Goal: Task Accomplishment & Management: Manage account settings

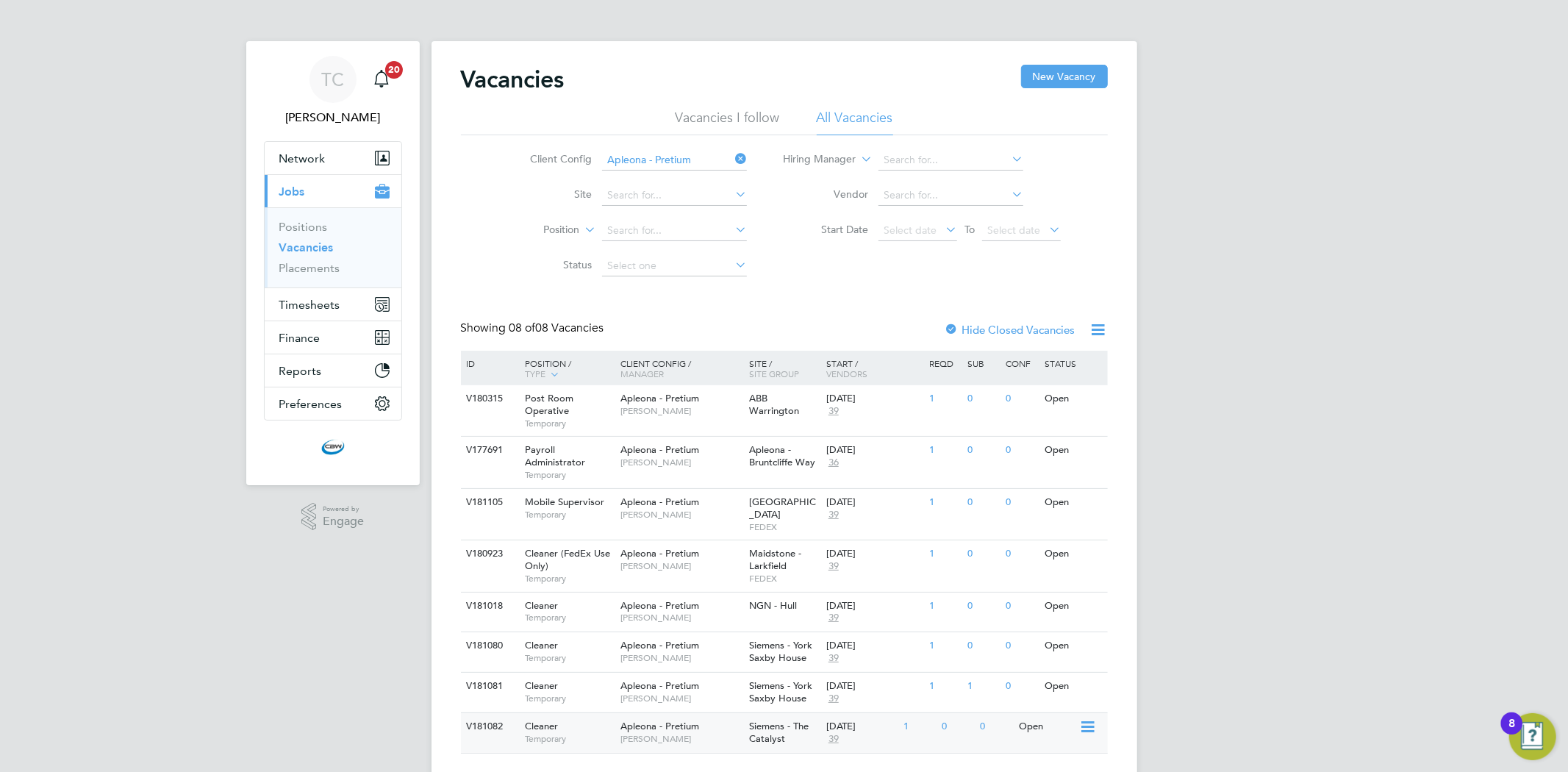
click at [641, 720] on span "Apleona - Pretium" at bounding box center [660, 726] width 79 height 12
click at [627, 680] on span "Apleona - Pretium" at bounding box center [660, 686] width 79 height 12
click at [581, 652] on span "Temporary" at bounding box center [569, 657] width 89 height 11
click at [614, 502] on div "Mobile Supervisor Temporary" at bounding box center [565, 508] width 103 height 38
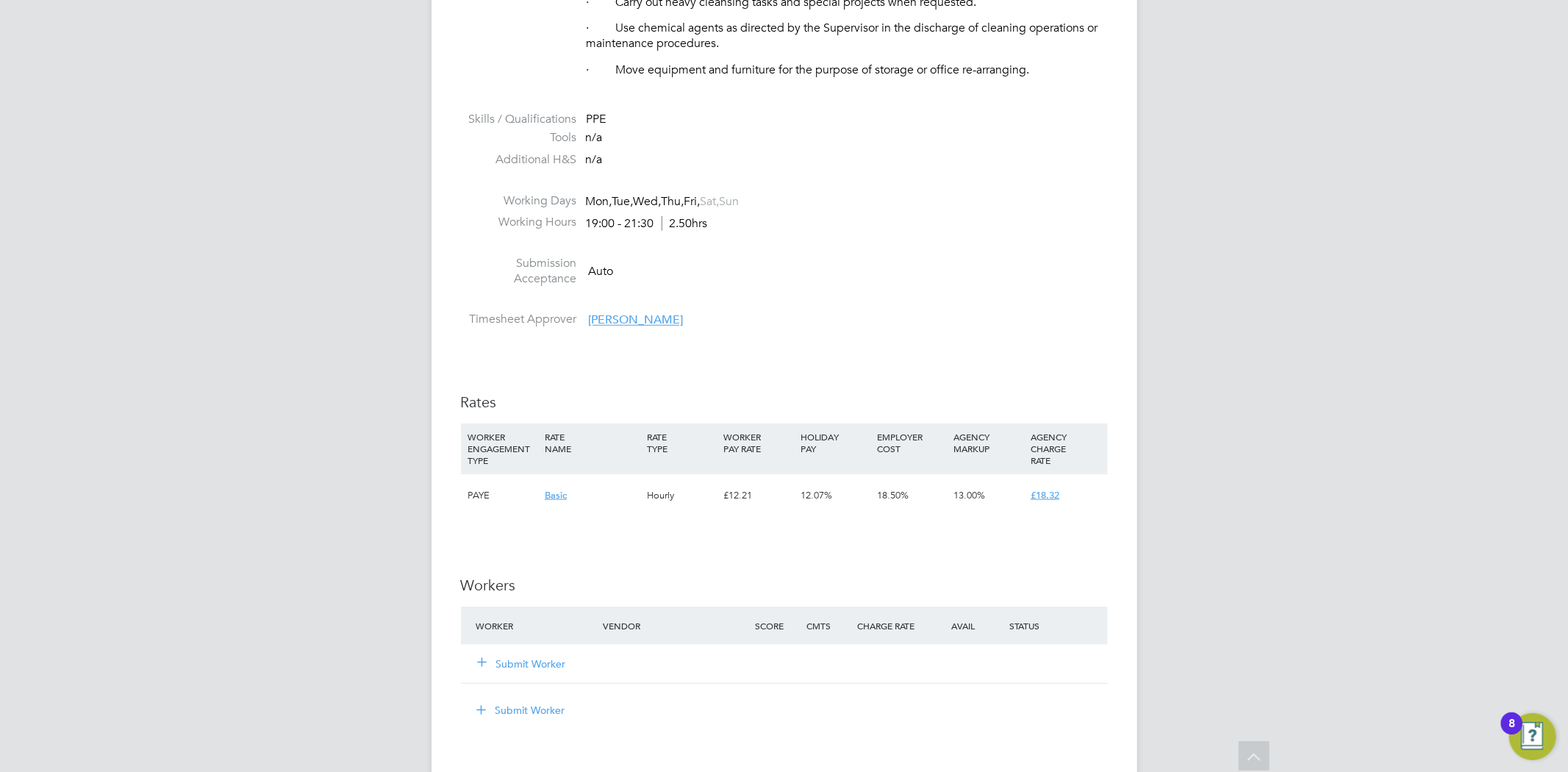
scroll to position [886, 0]
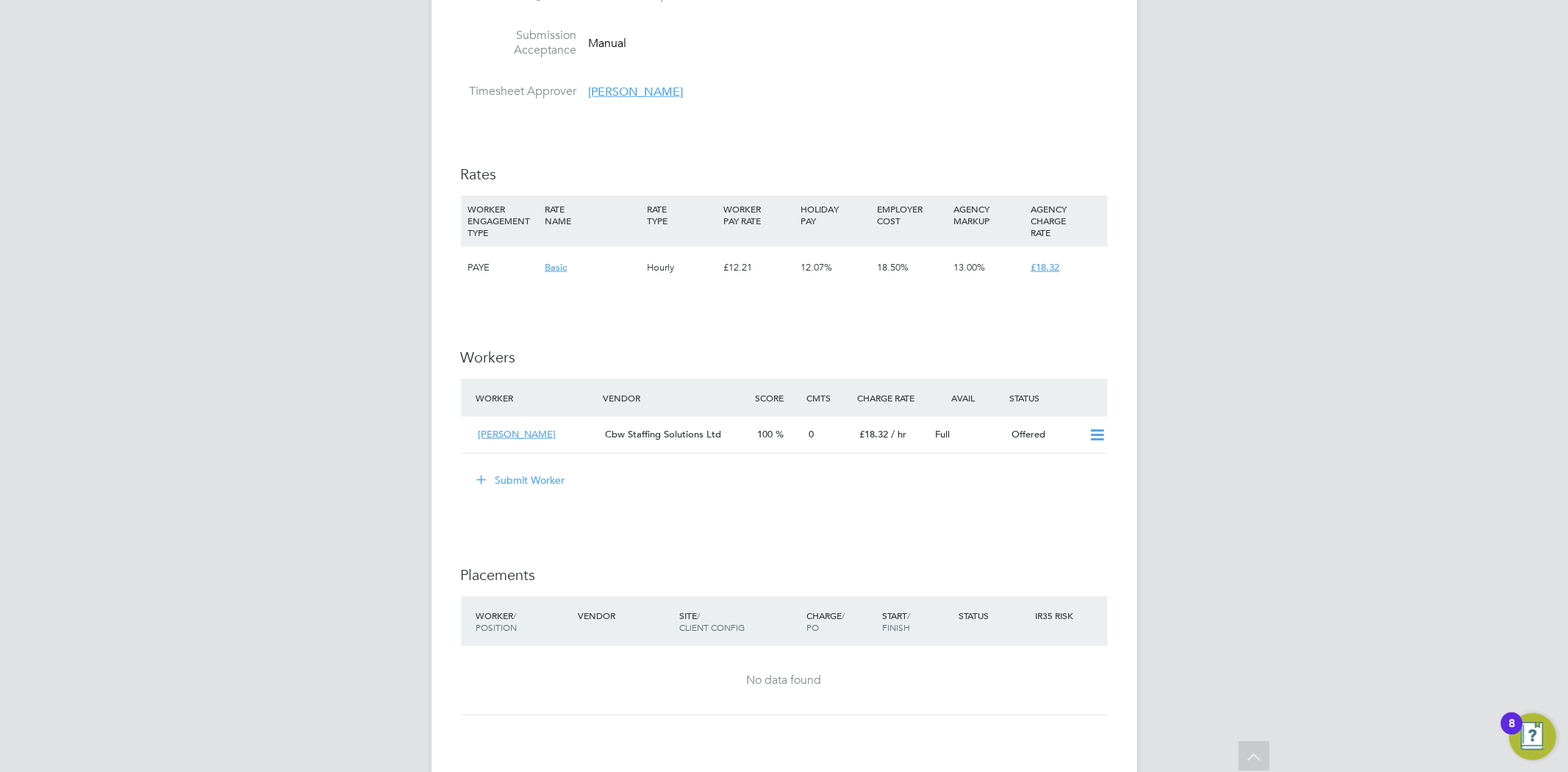
scroll to position [1062, 0]
click at [1088, 434] on icon at bounding box center [1097, 434] width 18 height 11
click at [1075, 464] on li "Confirm" at bounding box center [1075, 467] width 56 height 21
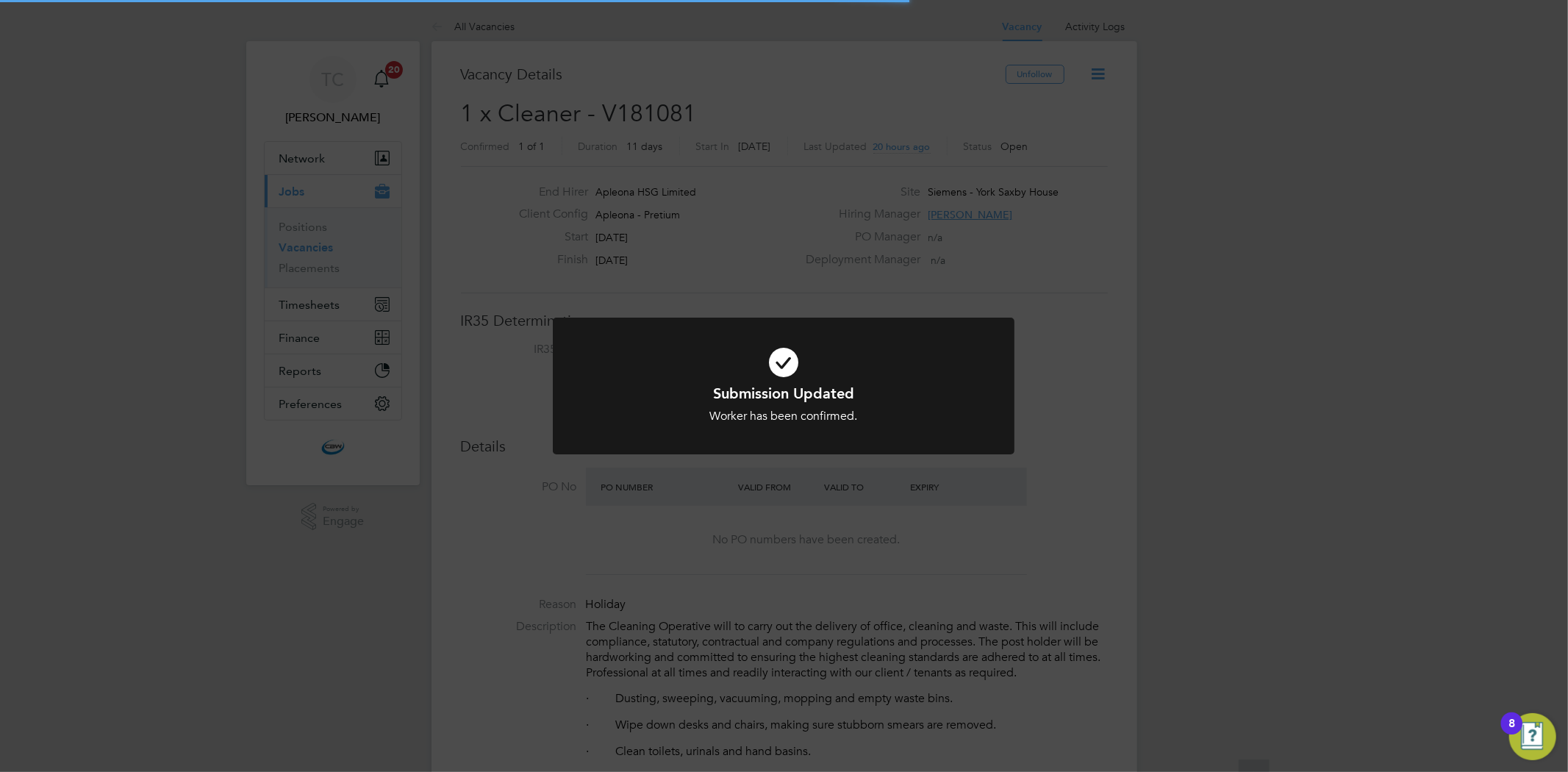
scroll to position [43, 103]
click at [856, 486] on div "Submission Updated Worker has been confirmed. Cancel Okay" at bounding box center [784, 386] width 1568 height 772
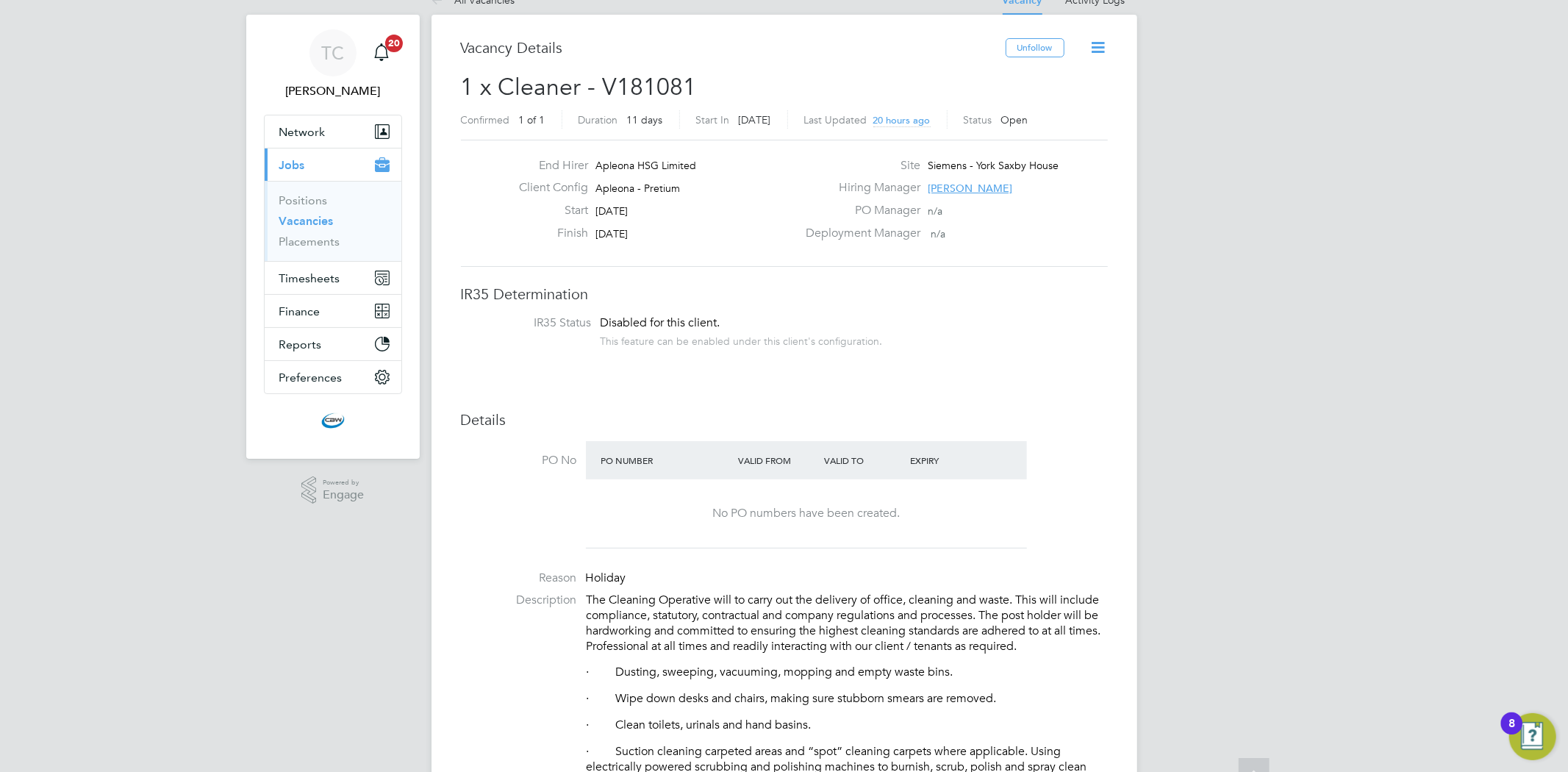
scroll to position [0, 0]
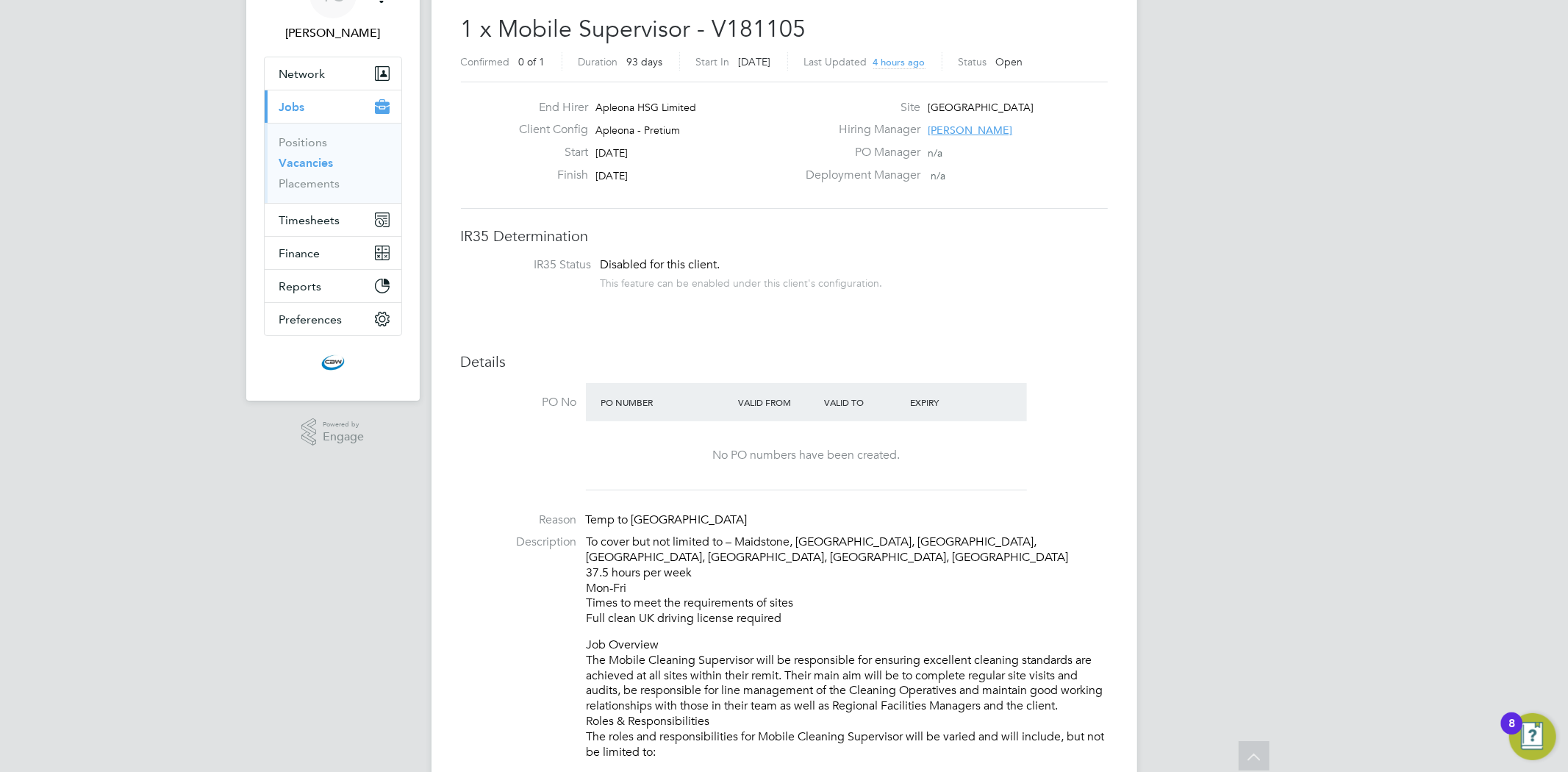
scroll to position [82, 0]
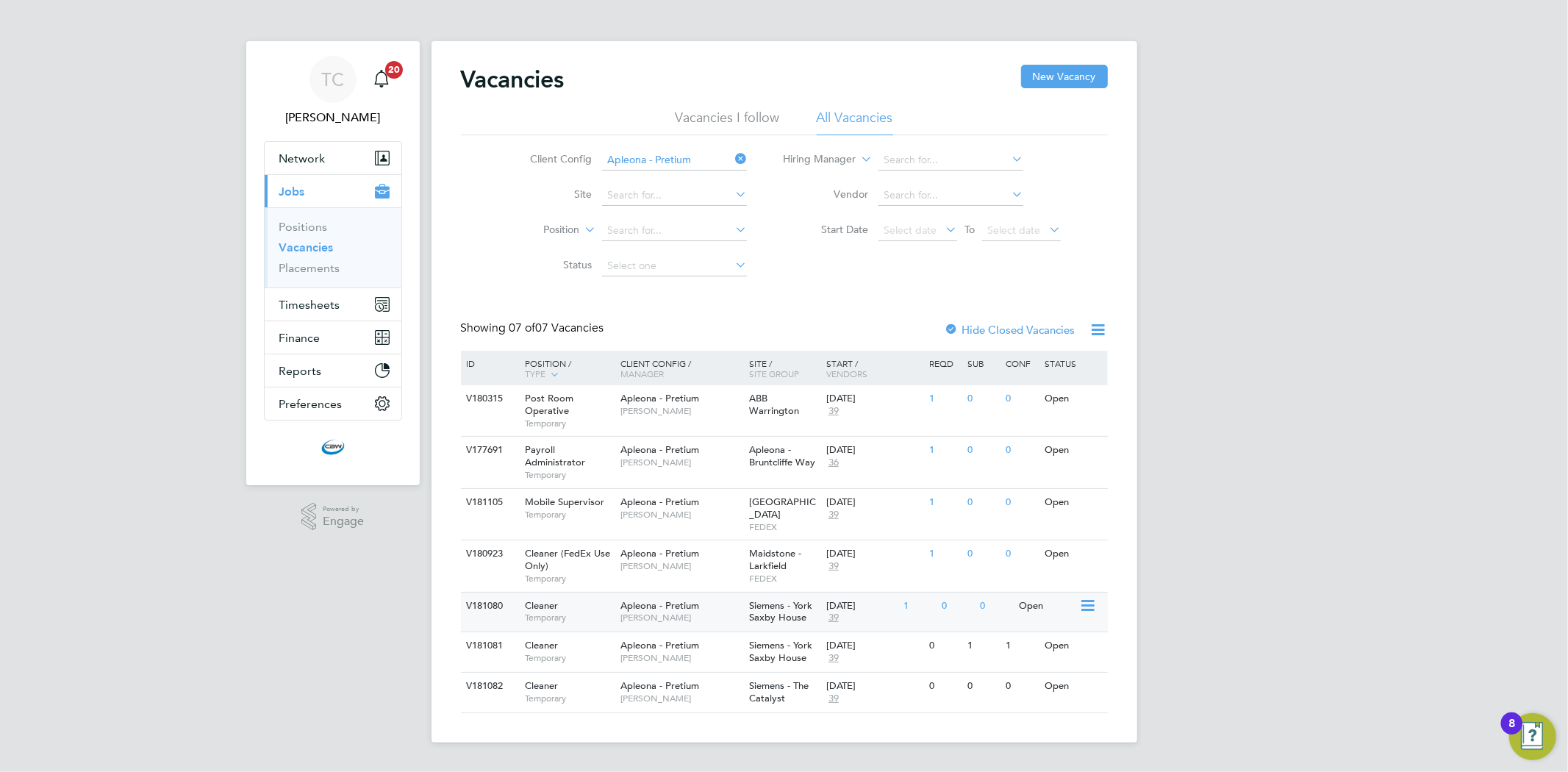
click at [685, 612] on span "[PERSON_NAME]" at bounding box center [681, 617] width 121 height 11
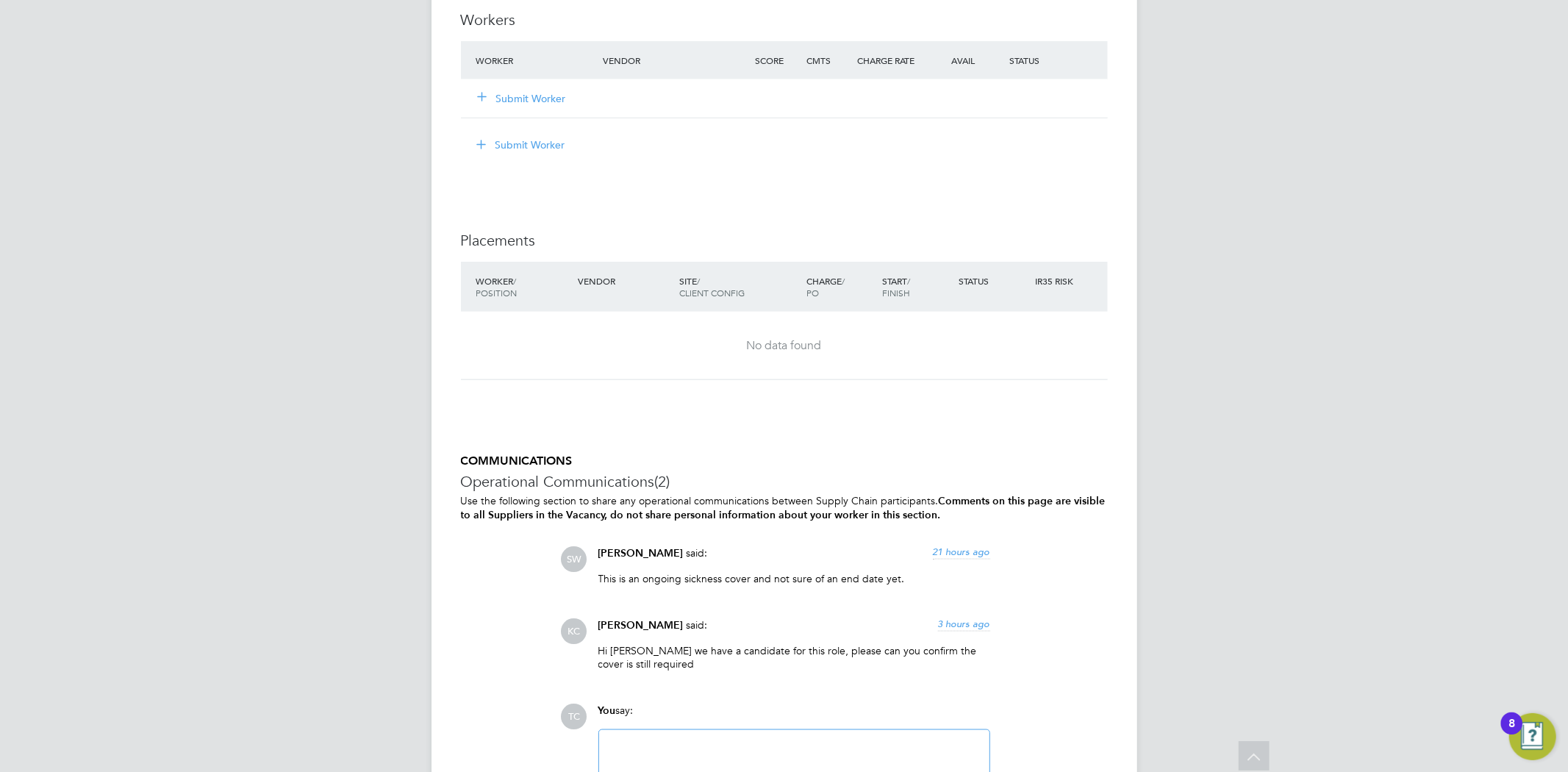
scroll to position [1471, 0]
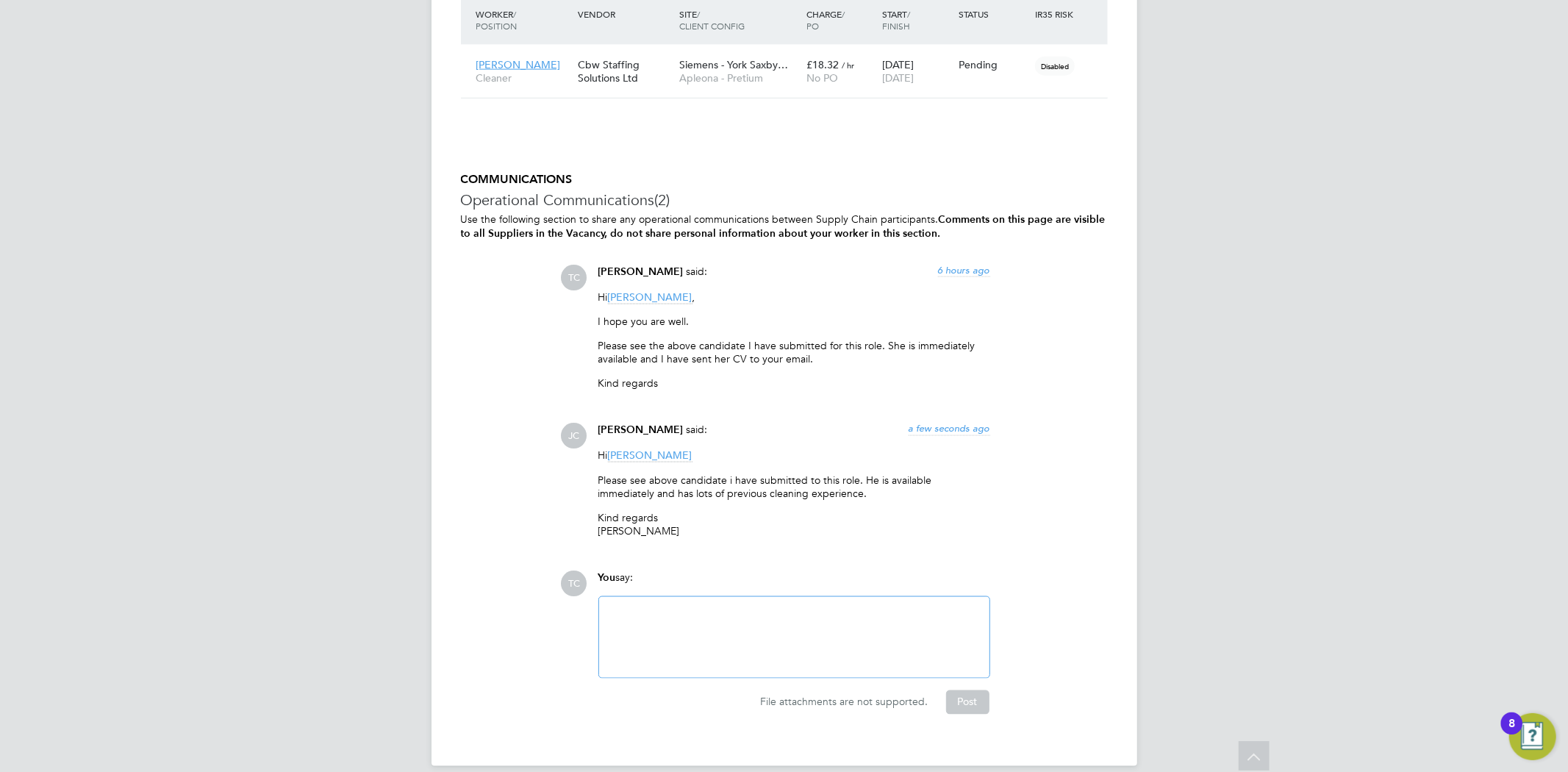
scroll to position [1679, 0]
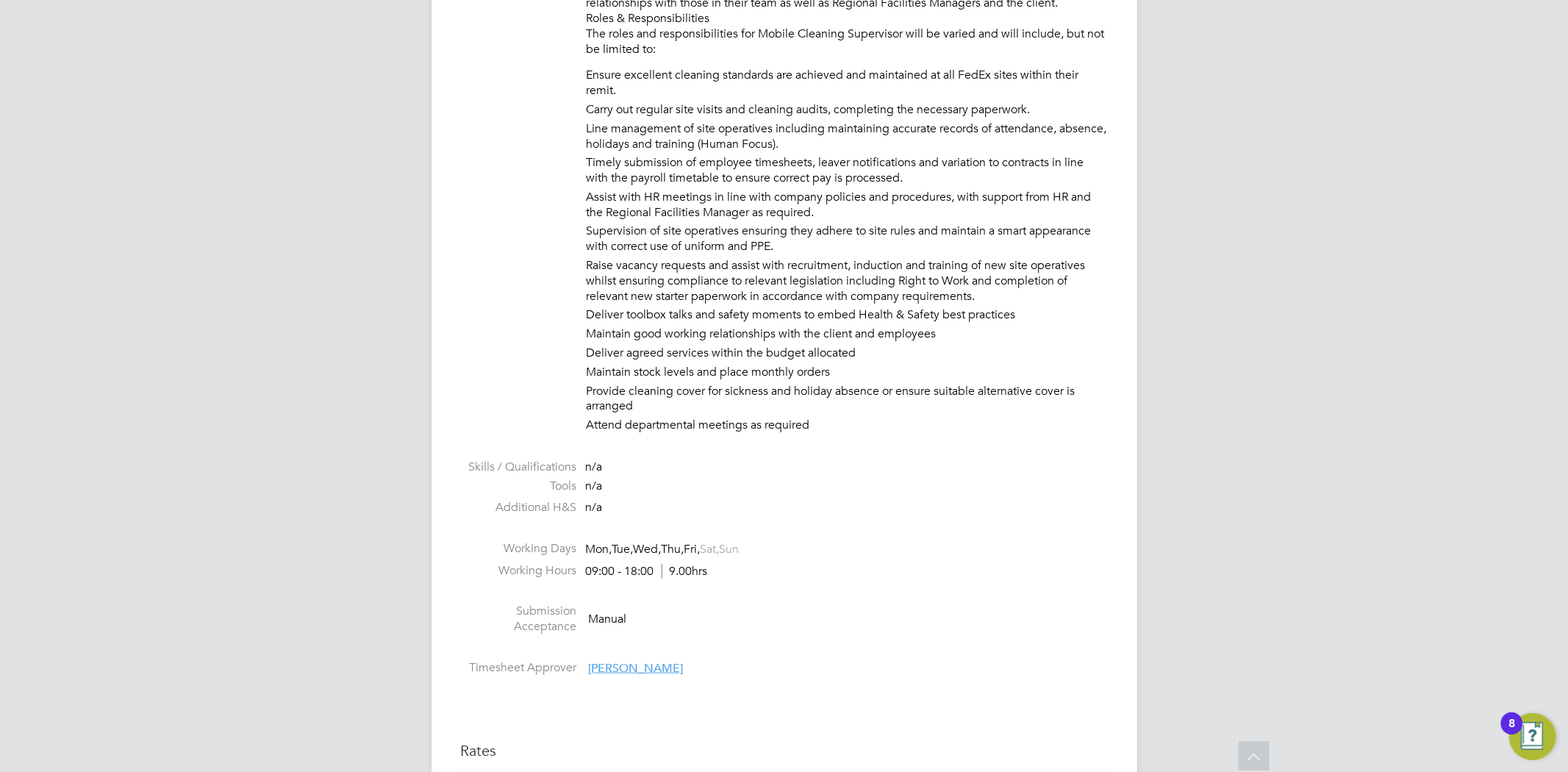
scroll to position [817, 0]
